Goal: Contribute content

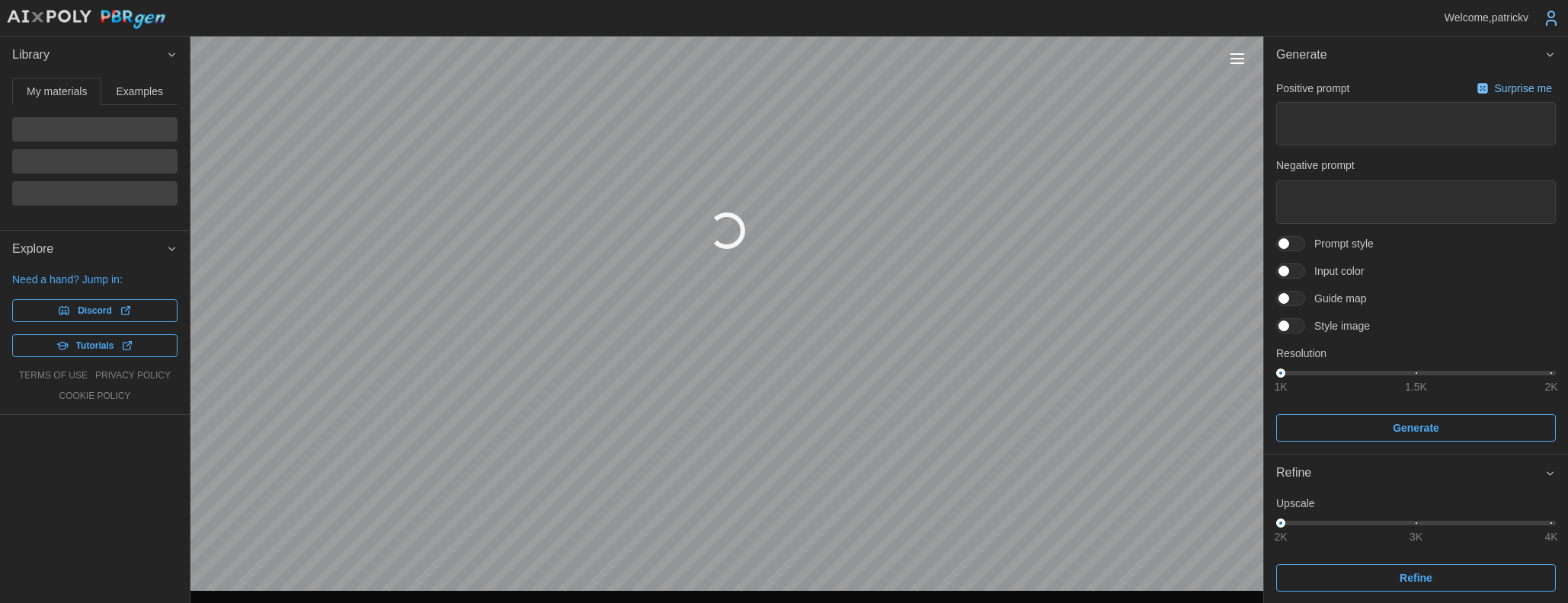
type textarea "*"
type textarea "**********"
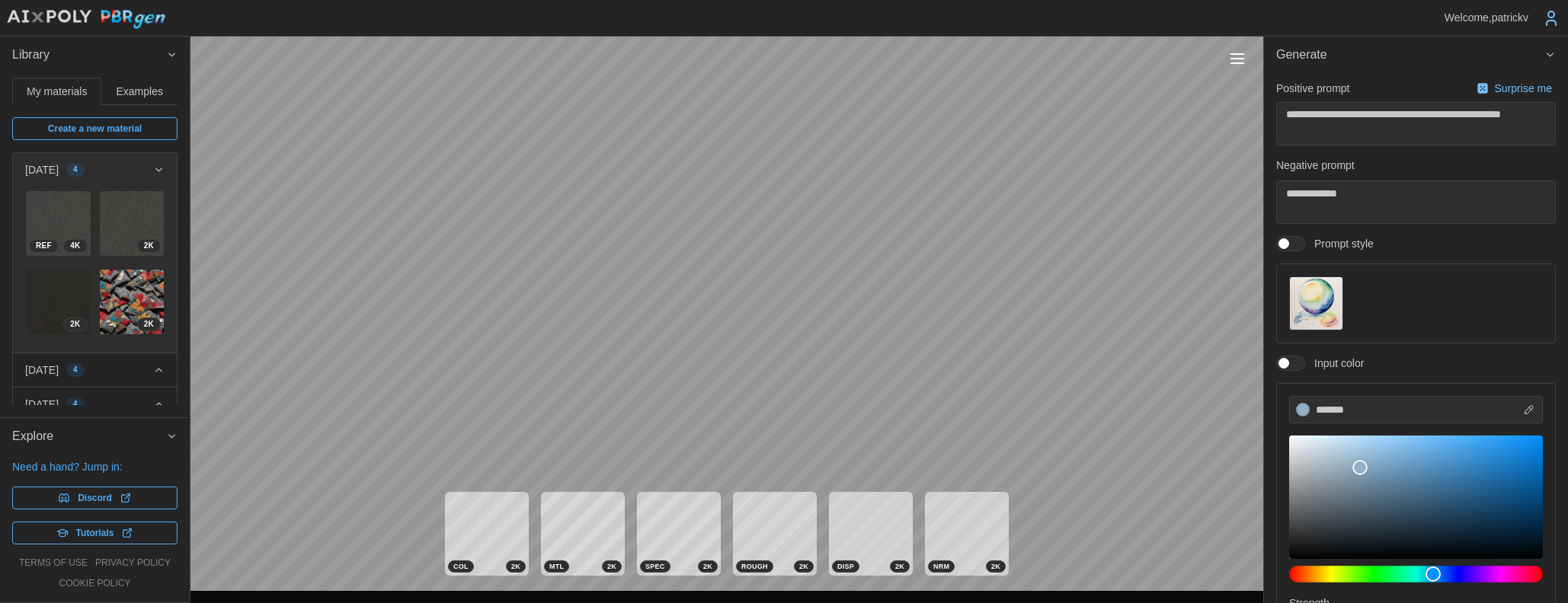
click at [137, 97] on span "Examples" at bounding box center [140, 91] width 47 height 11
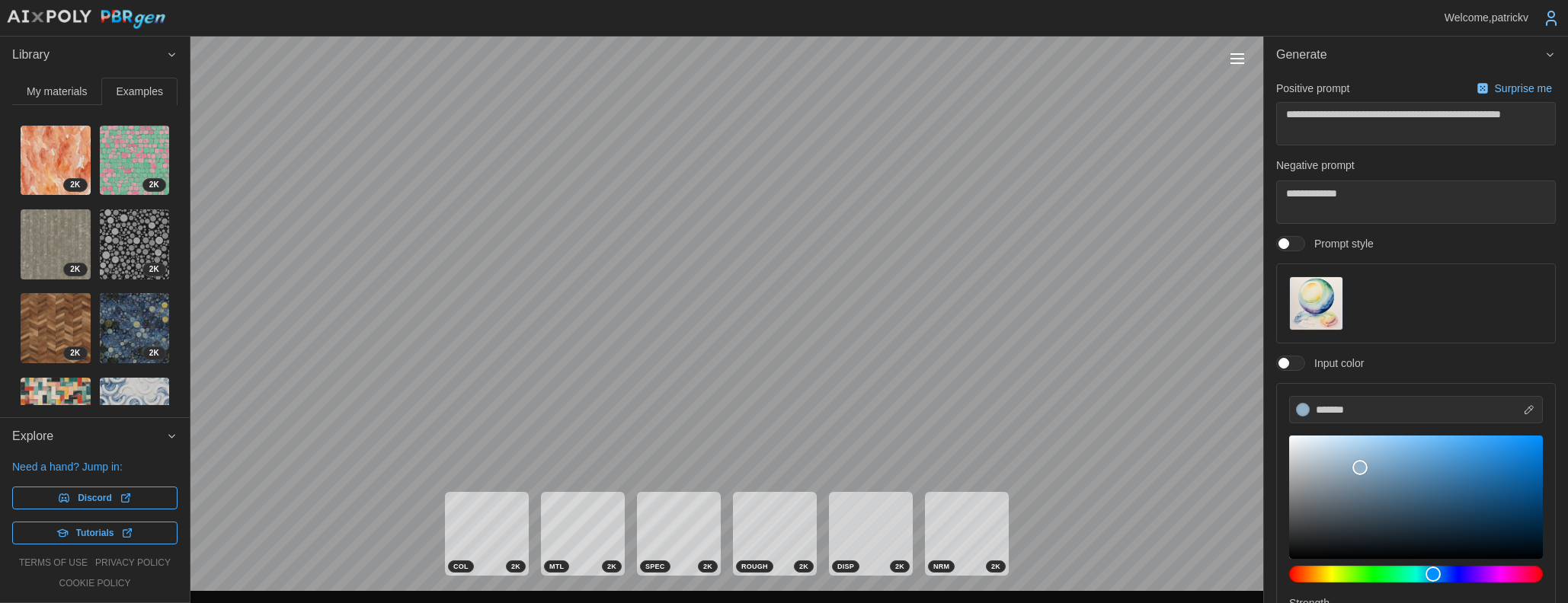
click at [60, 95] on span "My materials" at bounding box center [56, 91] width 60 height 11
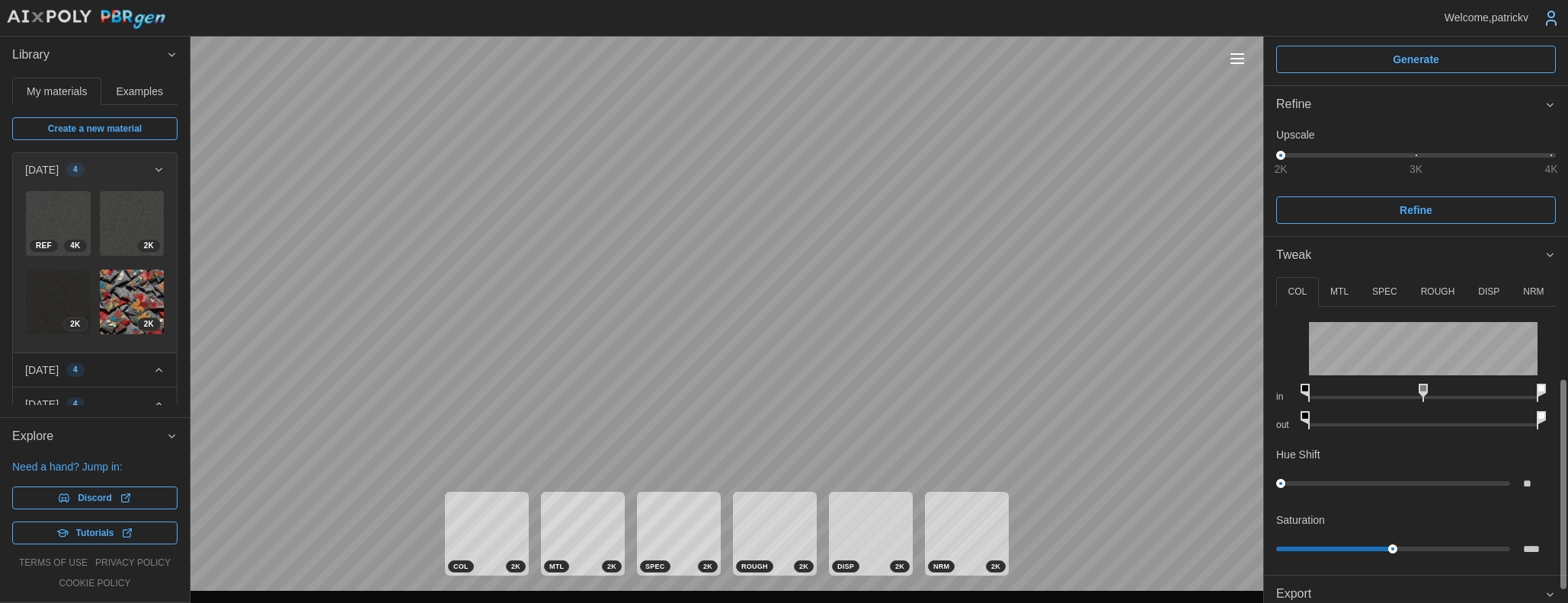
scroll to position [501, 0]
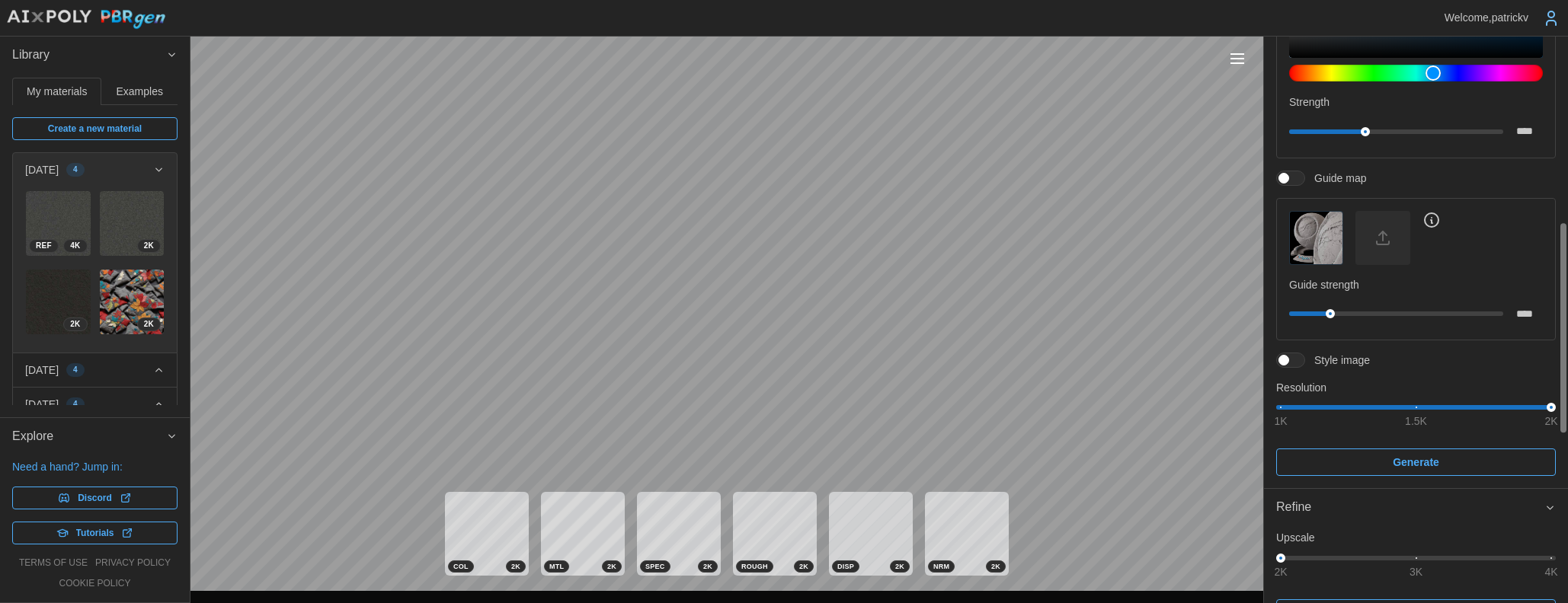
click at [64, 133] on span "Create a new material" at bounding box center [94, 128] width 94 height 21
type textarea "*"
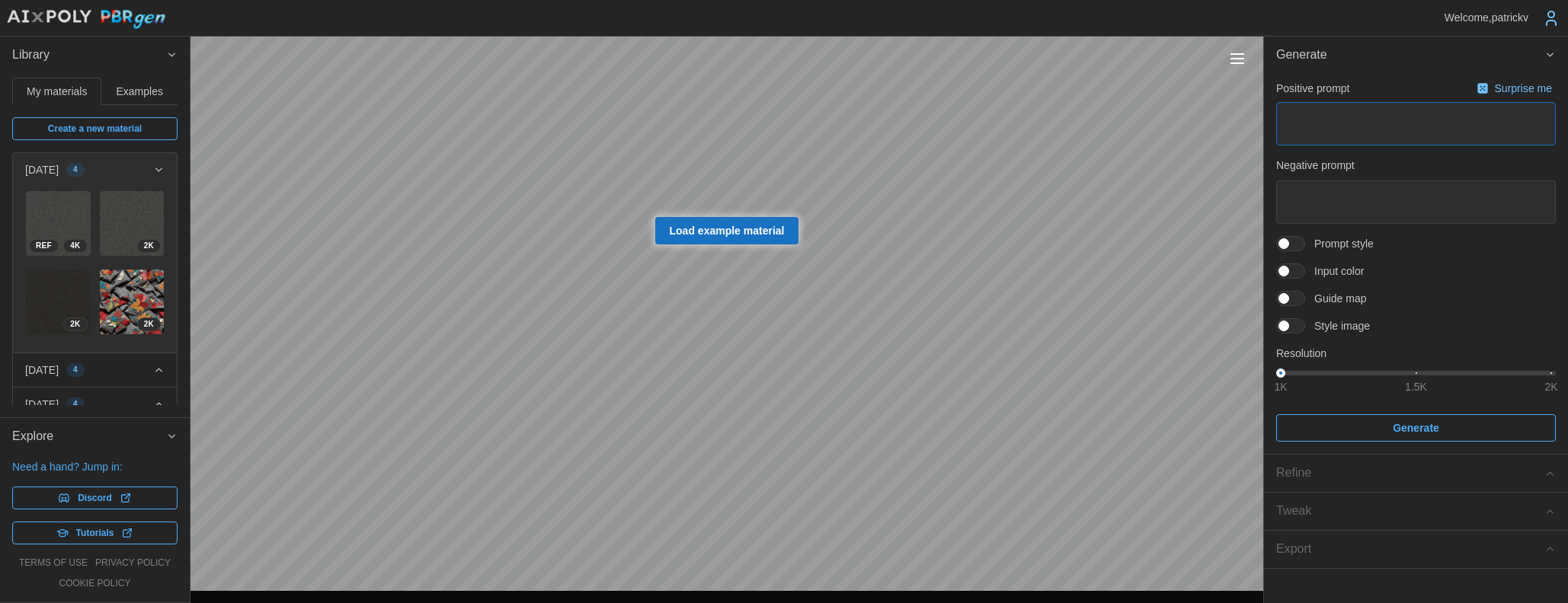
click at [1297, 122] on textarea at bounding box center [1416, 123] width 280 height 43
click at [1244, 60] on div "Toggle viewport controls" at bounding box center [1238, 59] width 14 height 2
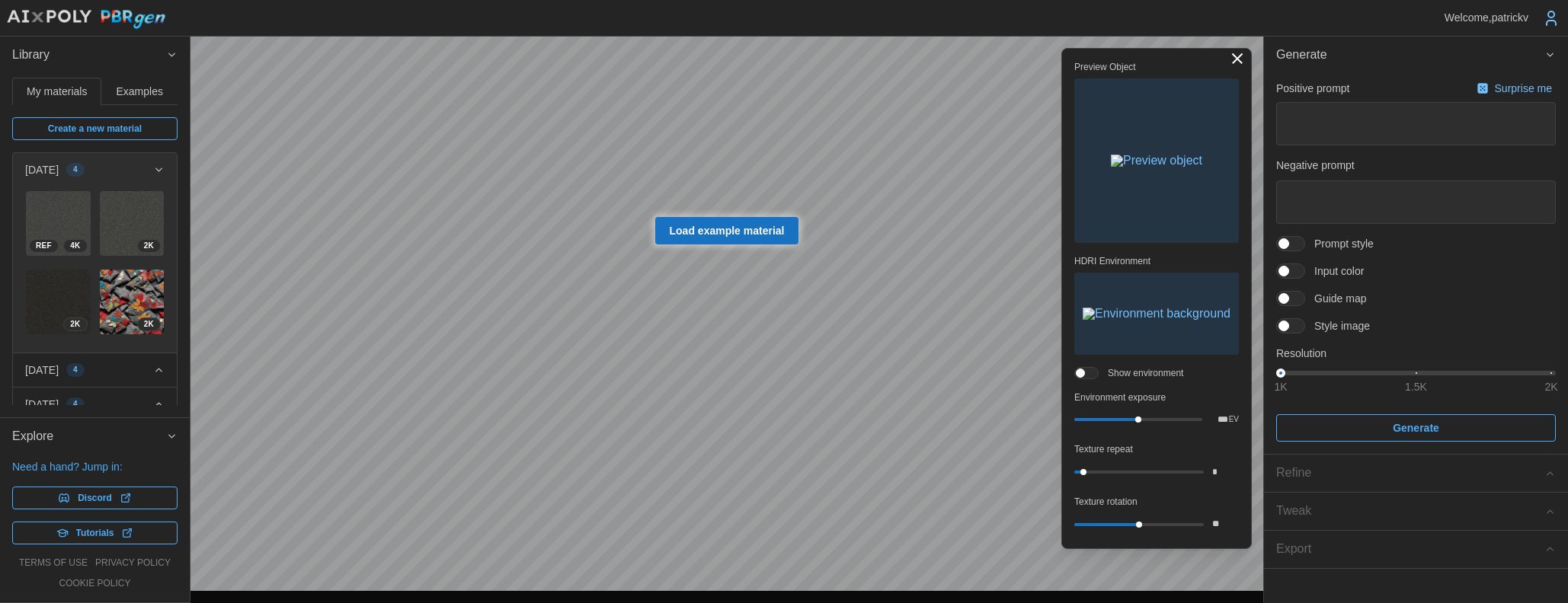
click at [1244, 61] on button "Toggle viewport controls" at bounding box center [1237, 58] width 21 height 21
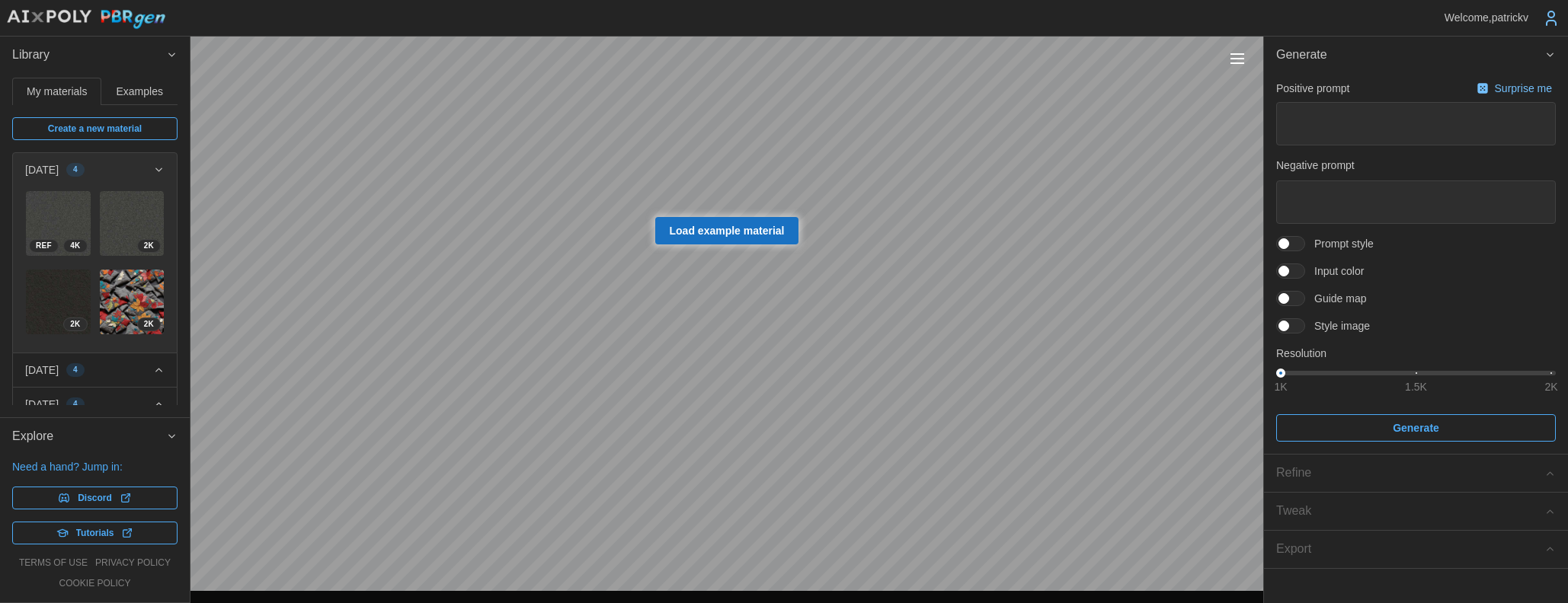
click at [1553, 57] on icon "button" at bounding box center [1550, 54] width 11 height 12
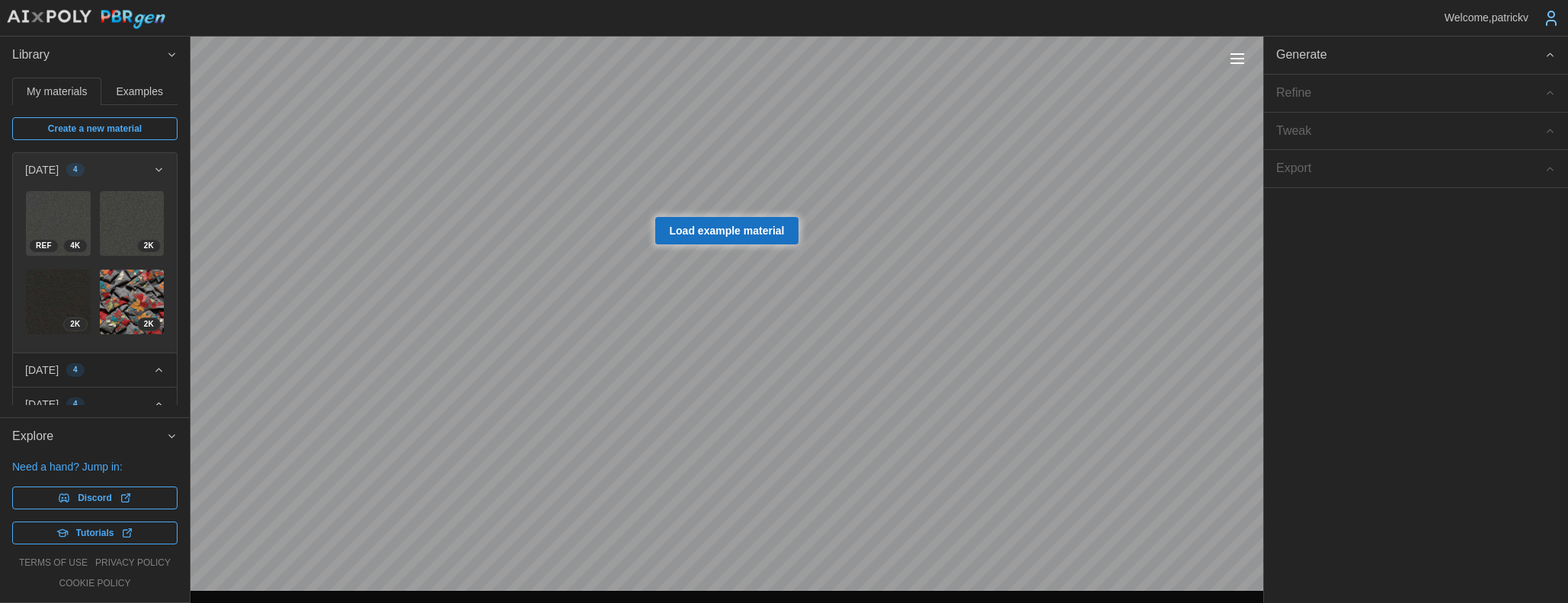
click at [1548, 20] on icon at bounding box center [1551, 22] width 9 height 4
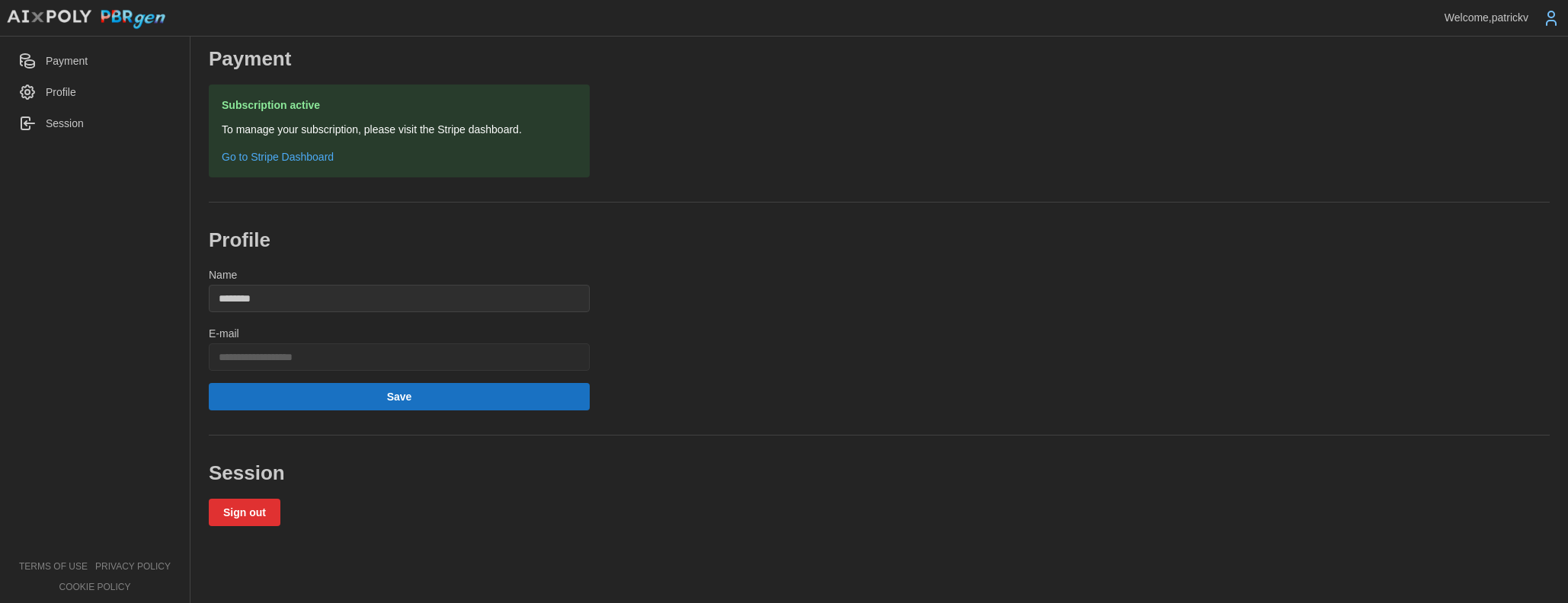
click at [1556, 18] on icon at bounding box center [1551, 18] width 18 height 18
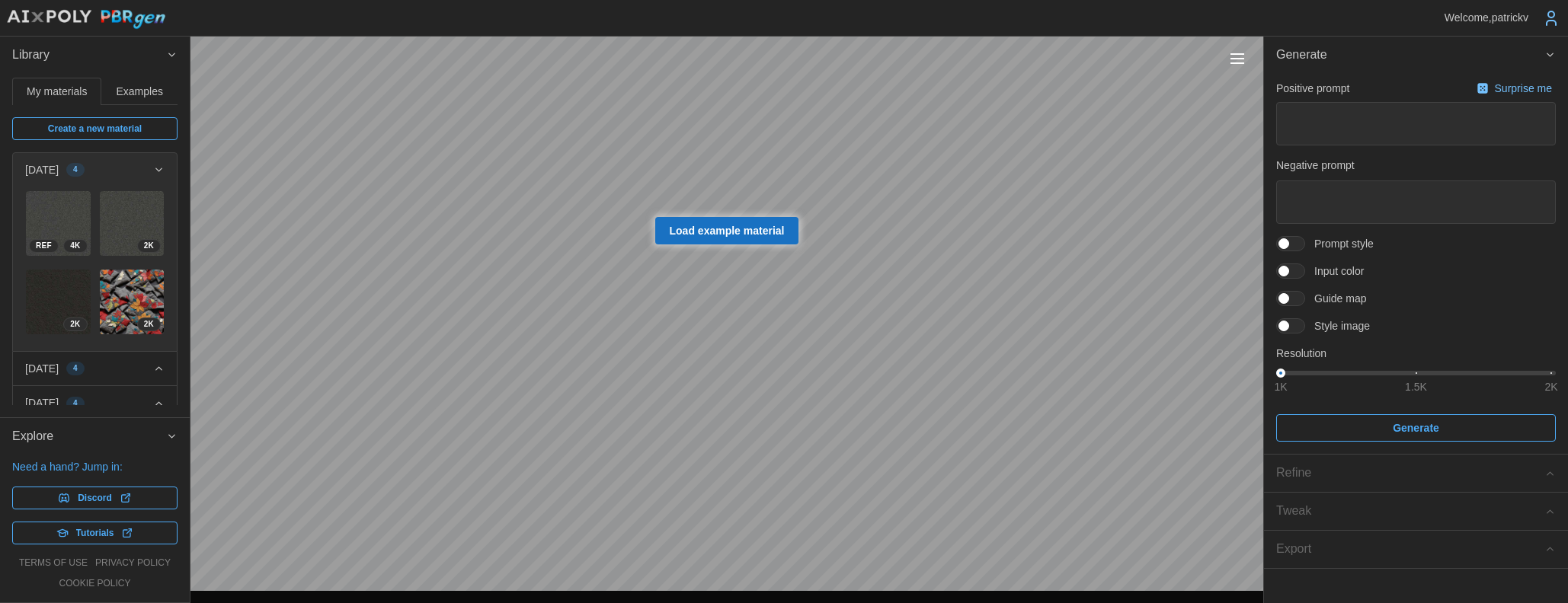
type textarea "*"
type textarea "**********"
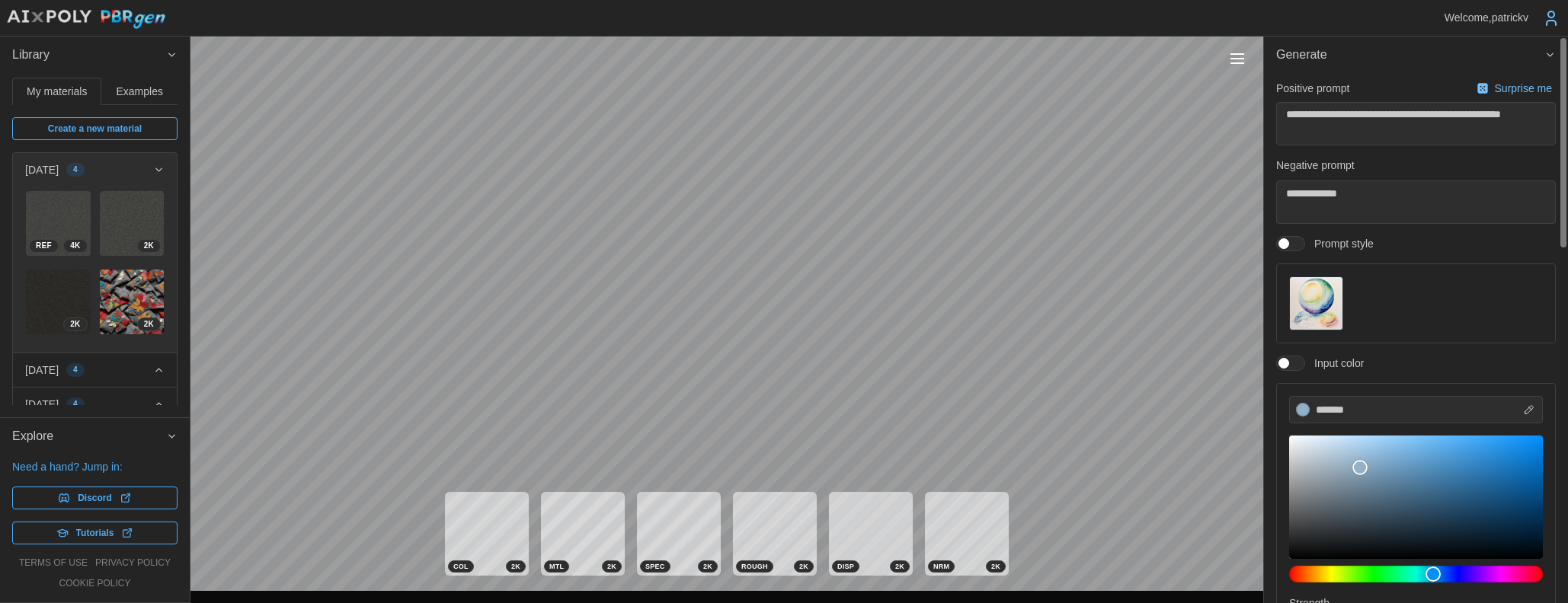
click at [1313, 310] on img "button" at bounding box center [1316, 304] width 53 height 53
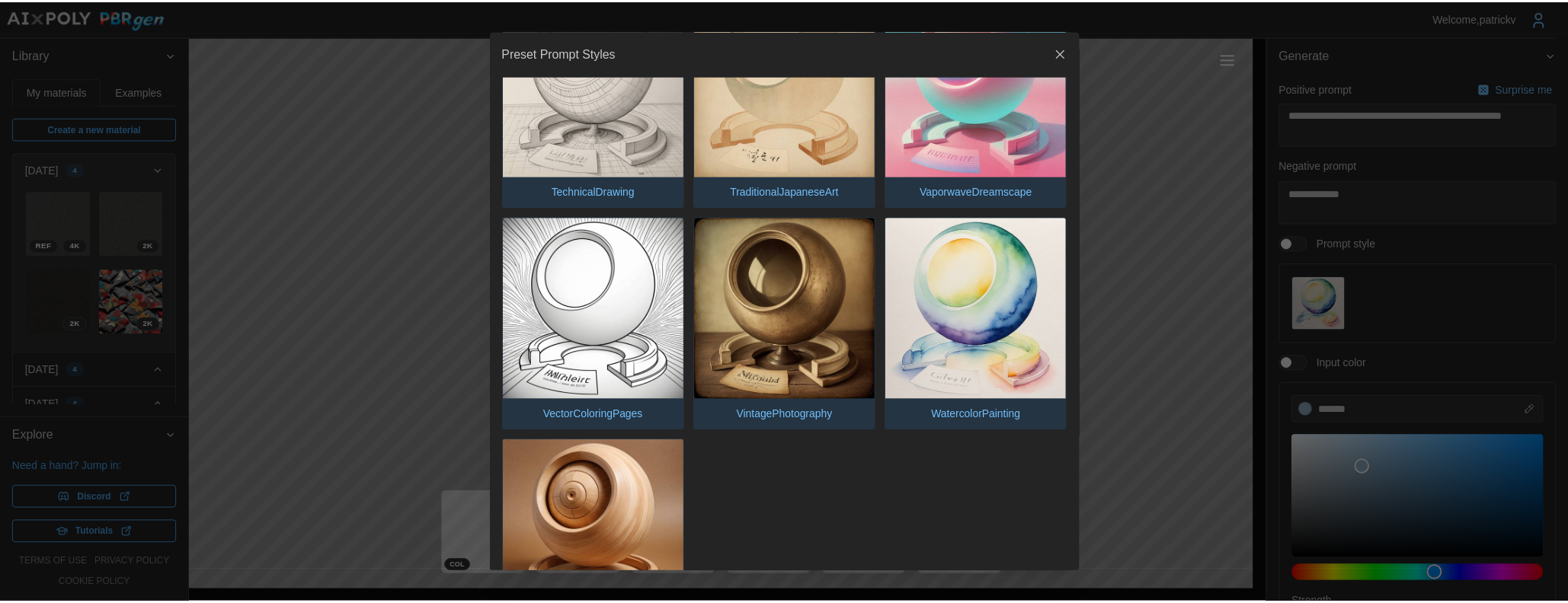
scroll to position [3893, 0]
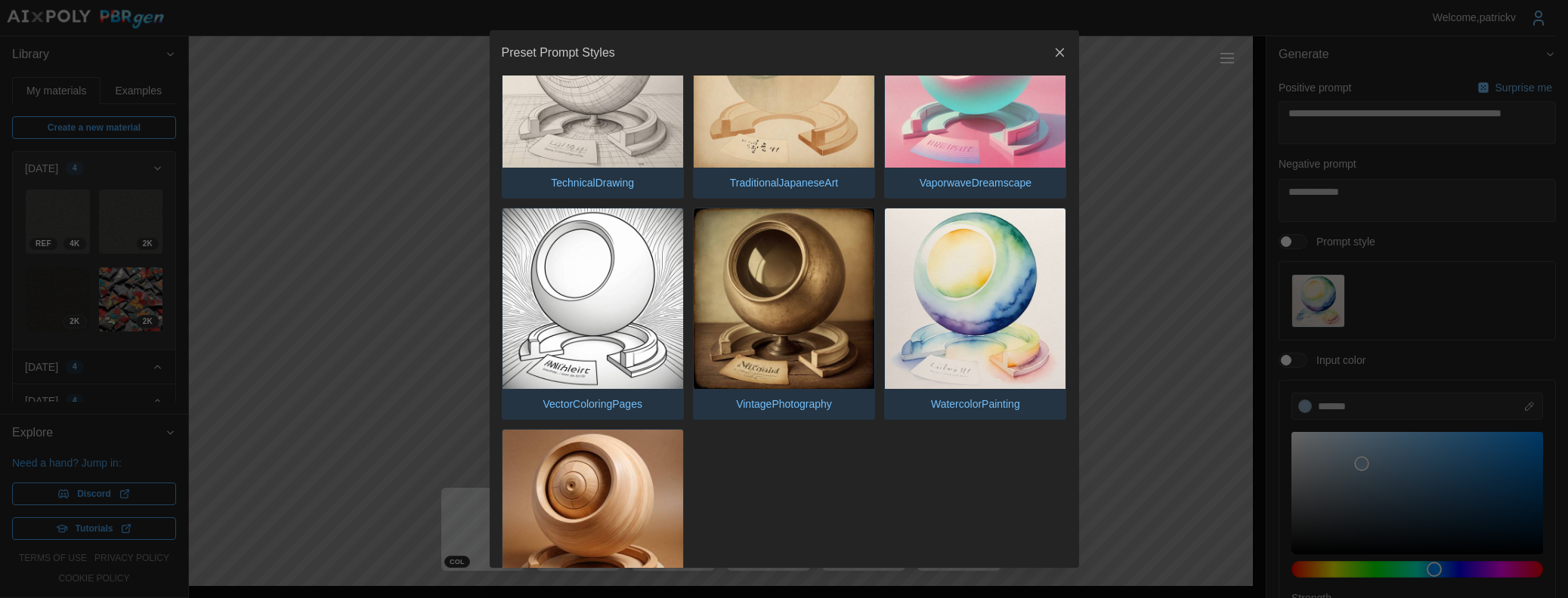
click at [1163, 355] on div at bounding box center [784, 299] width 1568 height 598
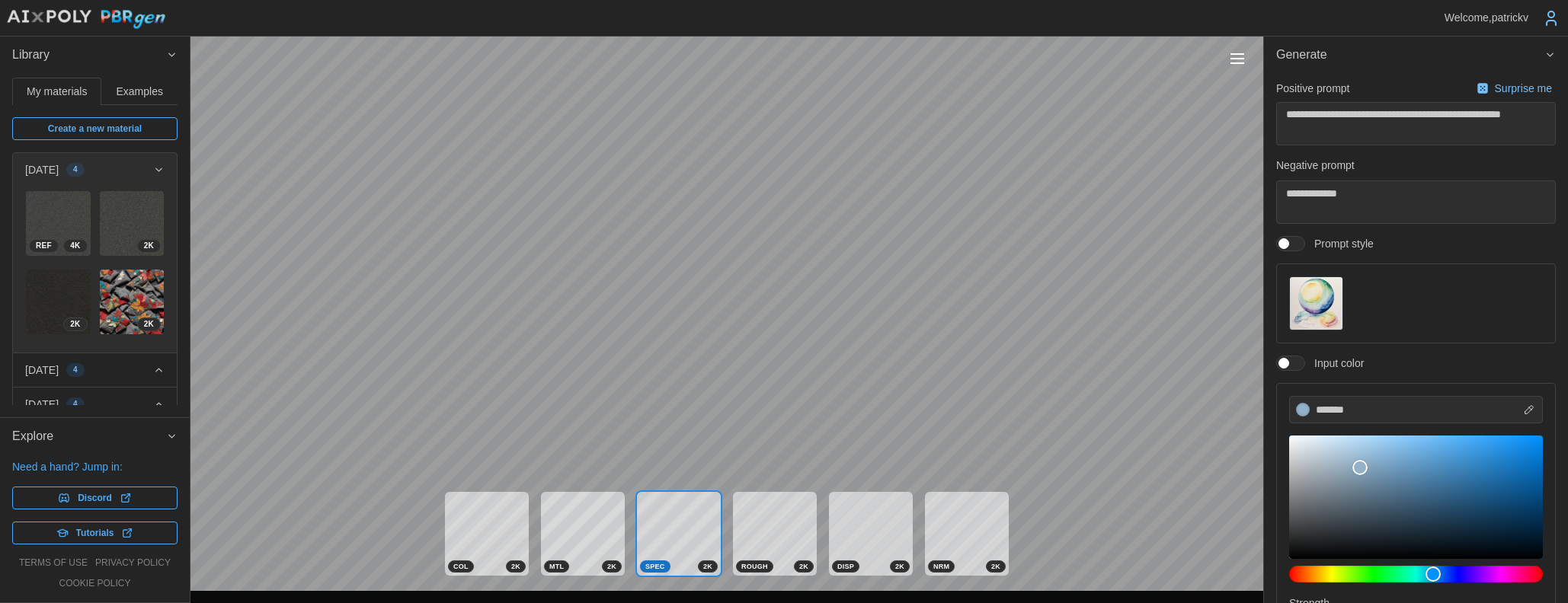
type textarea "*"
